Goal: Find specific page/section: Find specific page/section

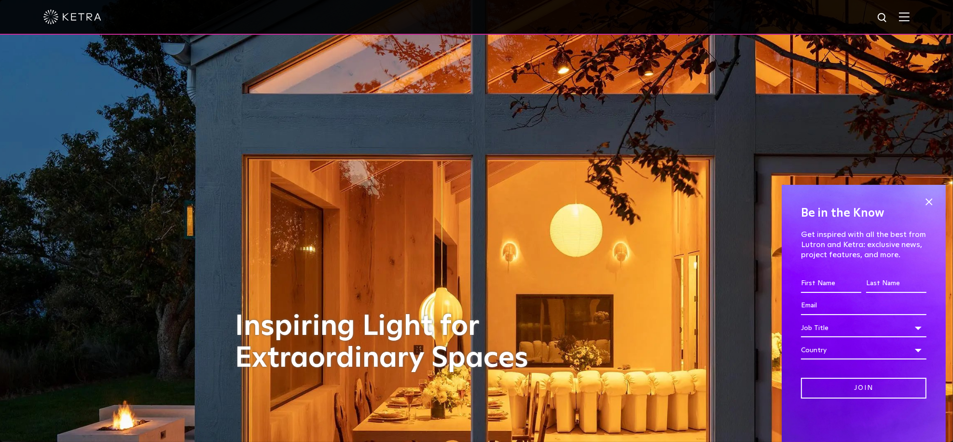
click at [909, 19] on img at bounding box center [904, 16] width 11 height 9
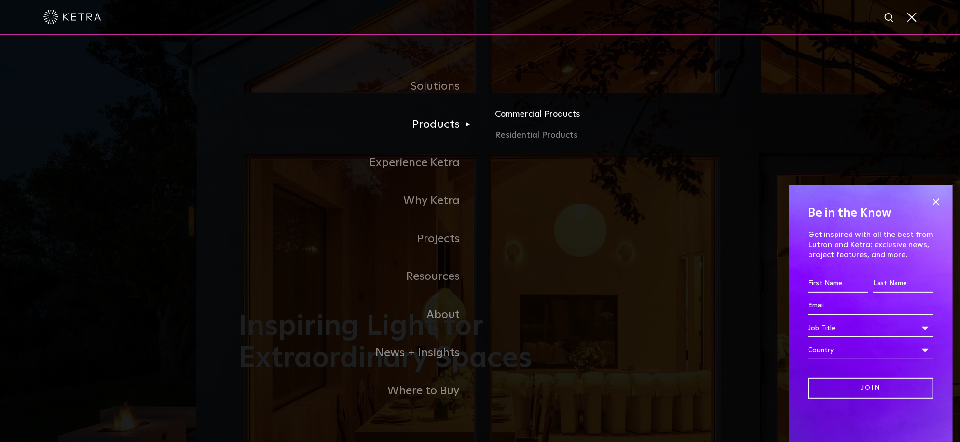
click at [556, 113] on link "Commercial Products" at bounding box center [608, 117] width 226 height 21
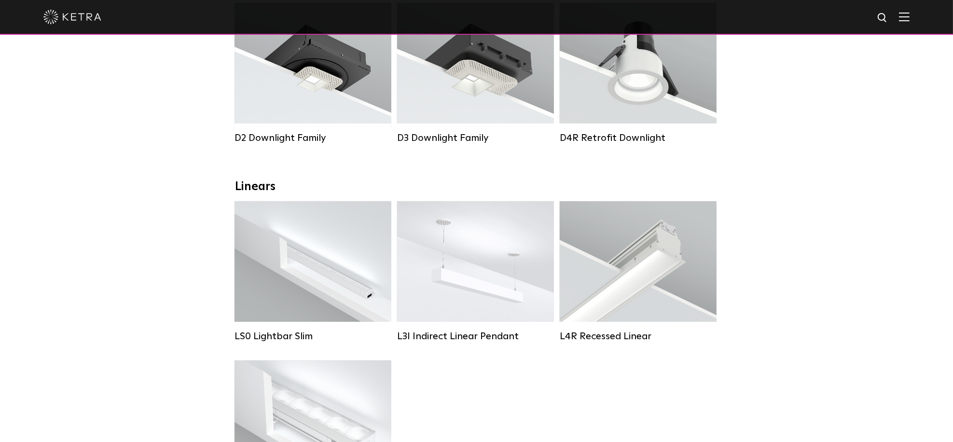
scroll to position [193, 0]
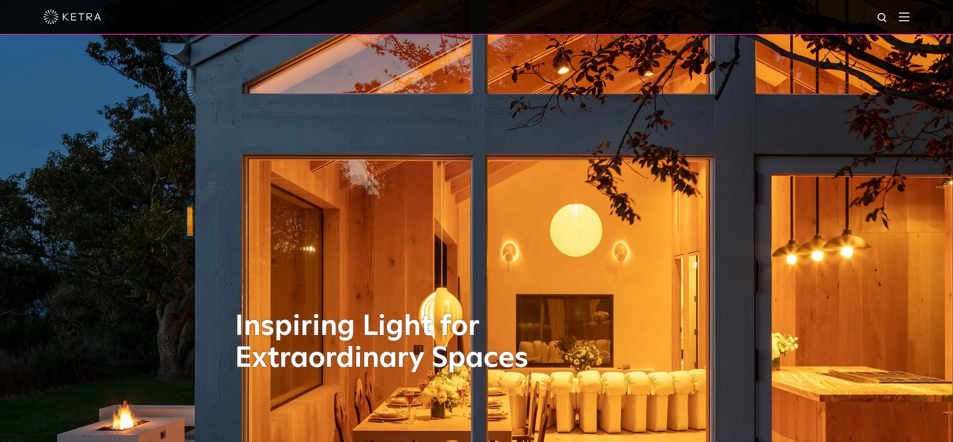
click at [909, 20] on img at bounding box center [904, 16] width 11 height 9
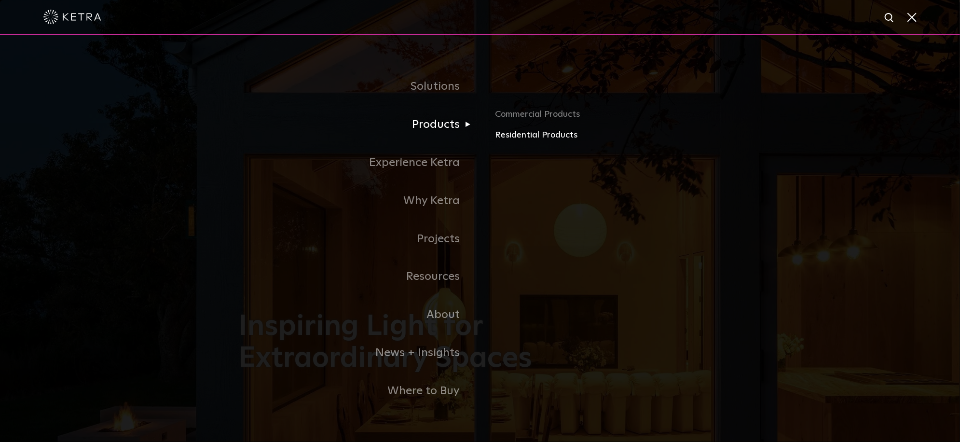
click at [538, 138] on link "Residential Products" at bounding box center [608, 135] width 226 height 14
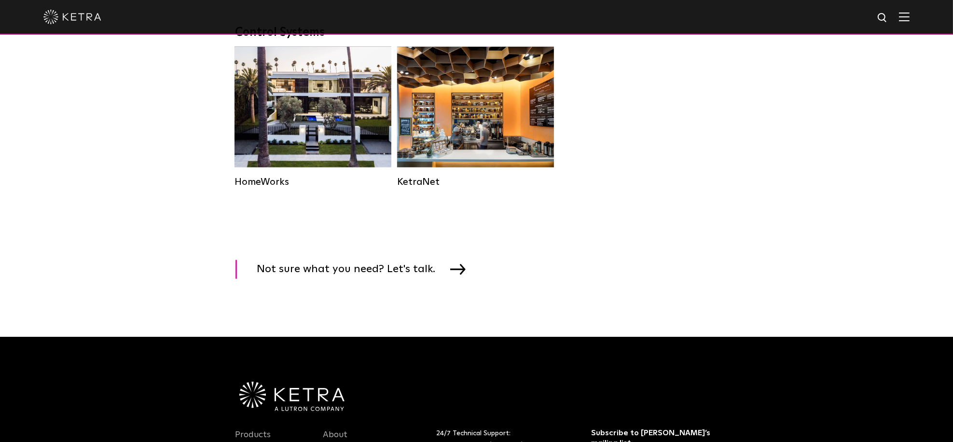
scroll to position [1302, 0]
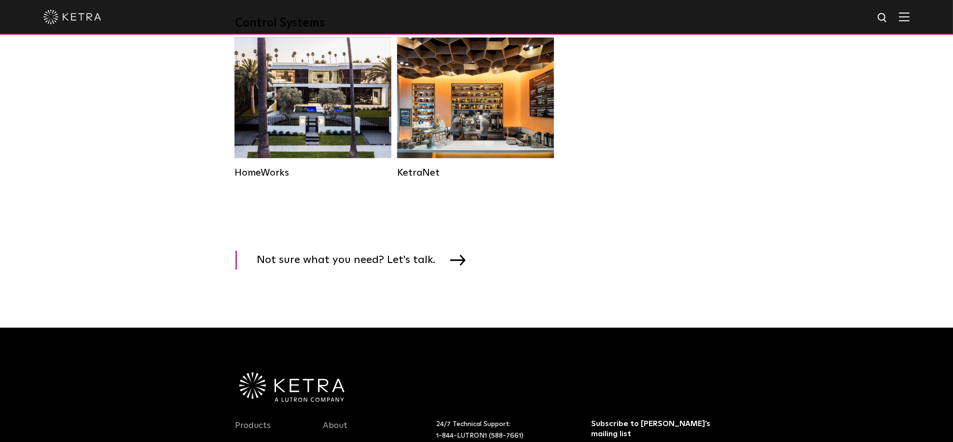
drag, startPoint x: 911, startPoint y: 14, endPoint x: 903, endPoint y: 14, distance: 7.3
click at [909, 13] on img at bounding box center [904, 16] width 11 height 9
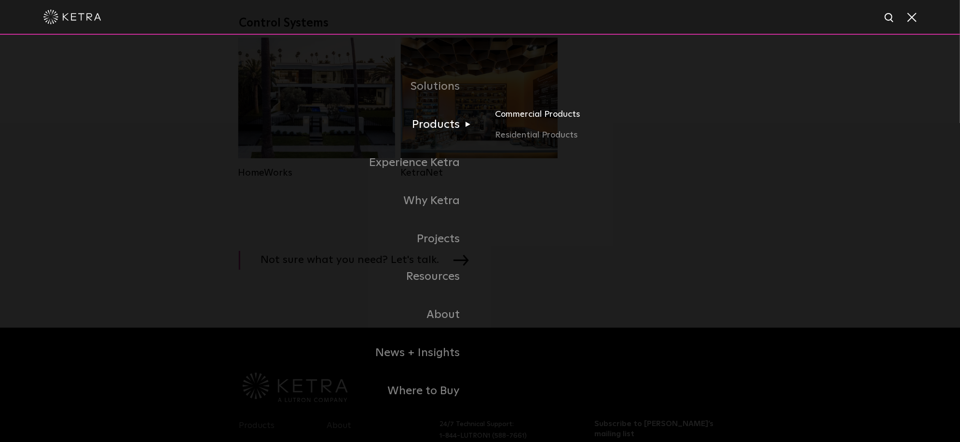
click at [525, 116] on link "Commercial Products" at bounding box center [608, 117] width 226 height 21
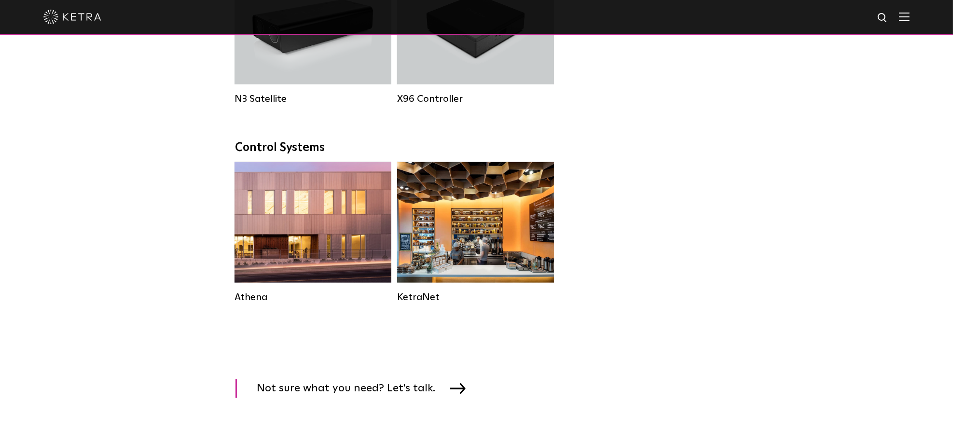
scroll to position [1399, 0]
